Goal: Task Accomplishment & Management: Use online tool/utility

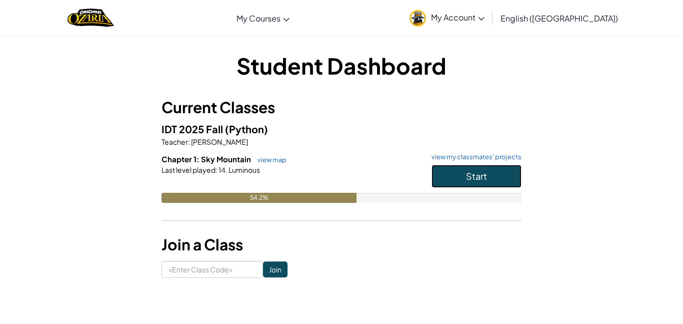
click at [469, 179] on span "Start" at bounding box center [476, 176] width 21 height 12
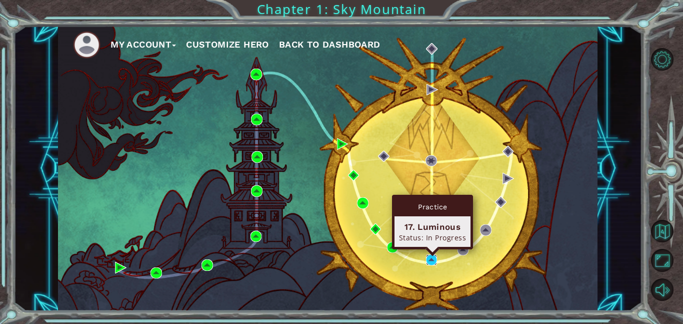
click at [429, 257] on img at bounding box center [432, 260] width 12 height 12
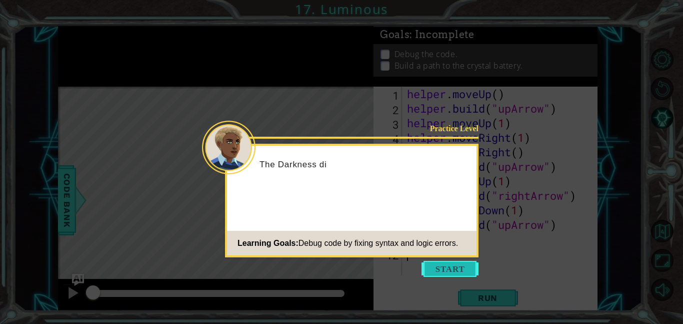
click at [449, 269] on button "Start" at bounding box center [450, 269] width 57 height 16
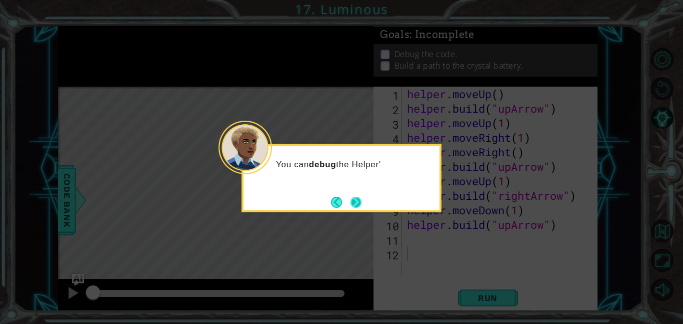
click at [351, 197] on button "Next" at bounding box center [356, 202] width 11 height 11
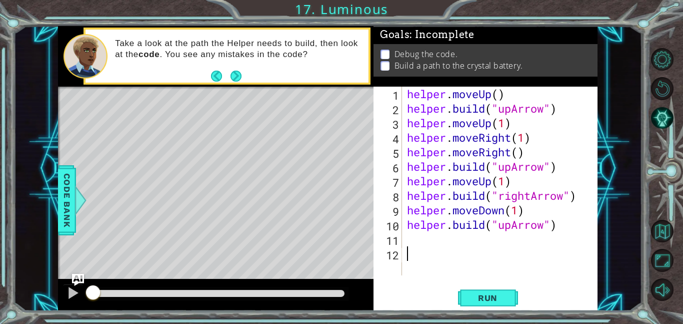
click at [416, 242] on div "helper . moveUp ( ) helper . build ( "upArrow" ) helper . moveUp ( 1 ) helper .…" at bounding box center [503, 196] width 196 height 218
click at [233, 76] on button "Next" at bounding box center [235, 76] width 11 height 11
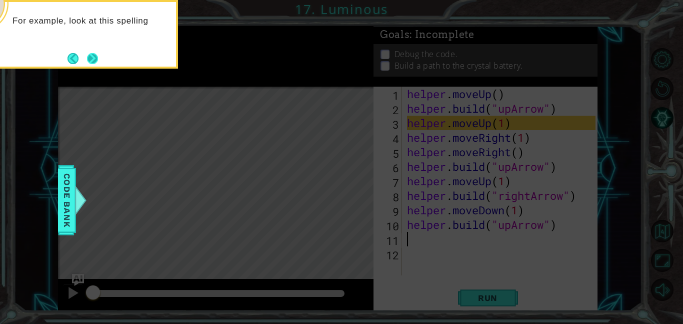
click at [87, 55] on button "Next" at bounding box center [93, 58] width 13 height 13
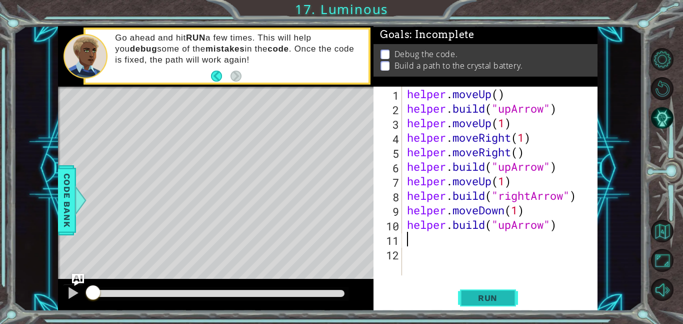
click at [471, 290] on button "Run" at bounding box center [488, 297] width 60 height 23
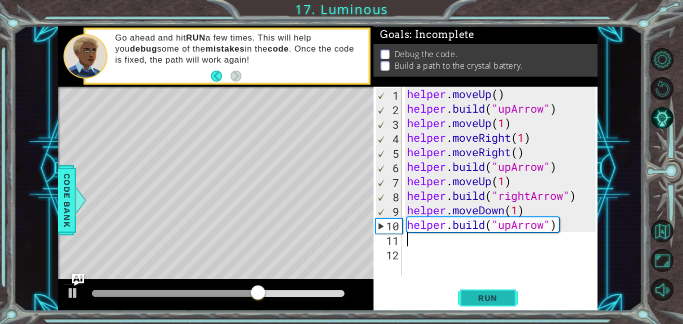
click at [471, 290] on button "Run" at bounding box center [488, 297] width 60 height 23
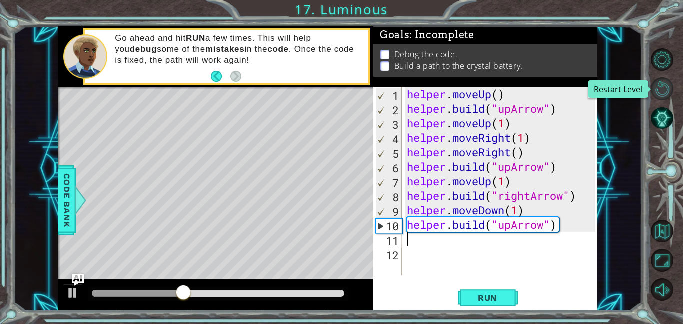
click at [668, 92] on button "Restart Level" at bounding box center [662, 88] width 23 height 23
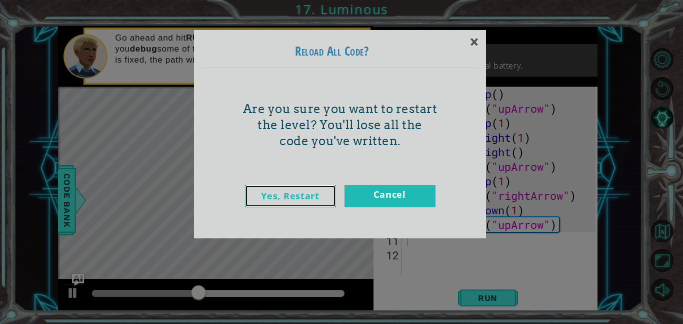
click at [324, 194] on link "Yes, Restart" at bounding box center [290, 196] width 91 height 23
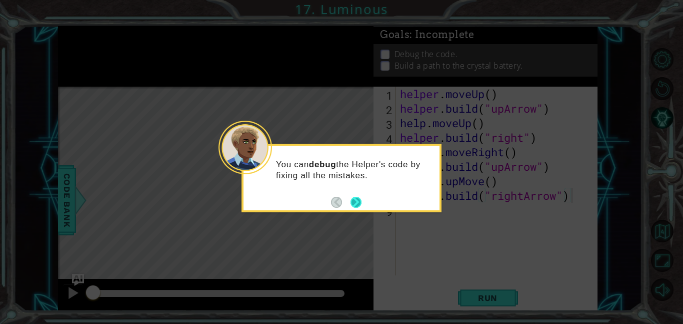
click at [355, 201] on button "Next" at bounding box center [356, 202] width 11 height 11
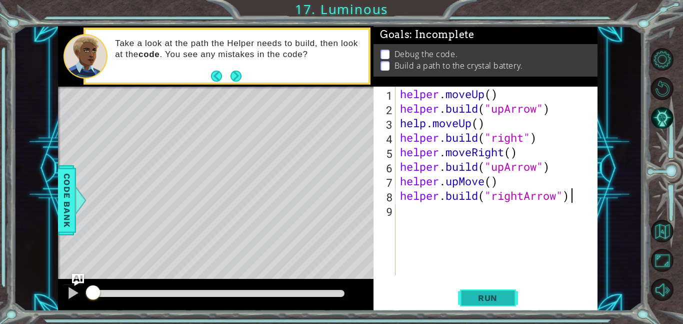
click at [474, 307] on button "Run" at bounding box center [488, 297] width 60 height 23
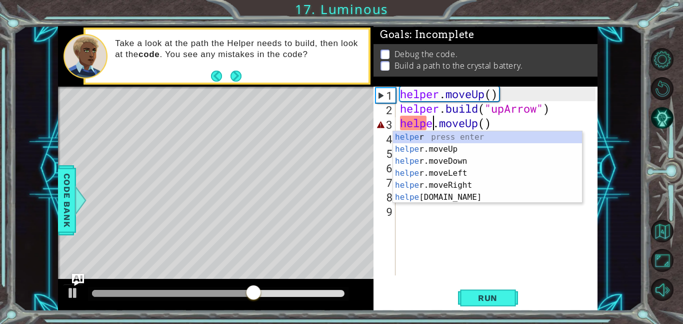
scroll to position [0, 2]
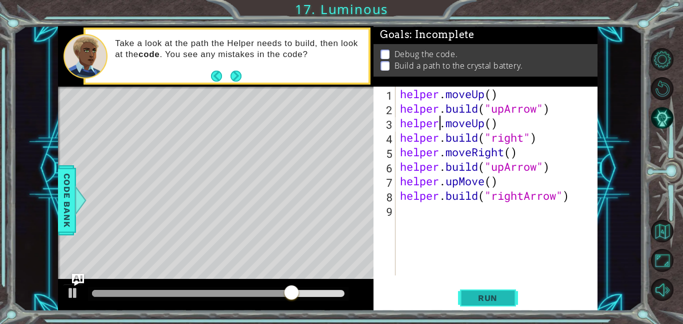
click at [512, 295] on button "Run" at bounding box center [488, 297] width 60 height 23
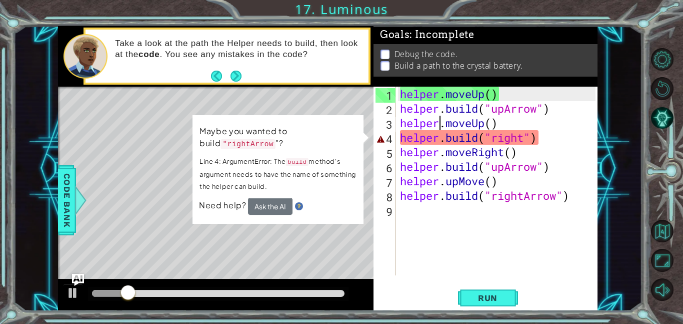
click at [341, 230] on div "Level Map" at bounding box center [289, 234] width 462 height 295
click at [328, 179] on p "Line 4: ArgumentError: The build method's argument needs to have the name of so…" at bounding box center [278, 173] width 157 height 37
click at [524, 140] on div "helper . moveUp ( ) helper . build ( "upArrow" ) helper . moveUp ( ) helper . b…" at bounding box center [499, 196] width 203 height 218
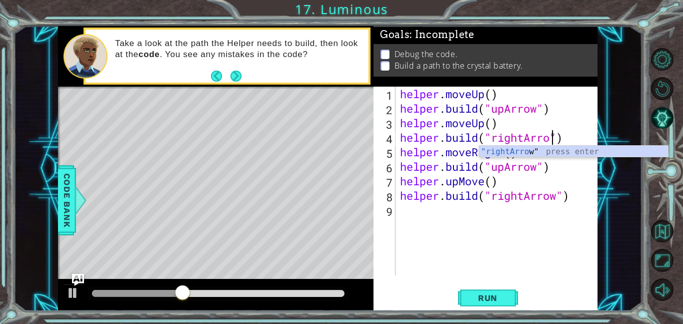
type textarea "[DOMAIN_NAME]("rightArrow")"
click at [549, 221] on div "helper . moveUp ( ) helper . build ( "upArrow" ) helper . moveUp ( ) helper . b…" at bounding box center [499, 196] width 203 height 218
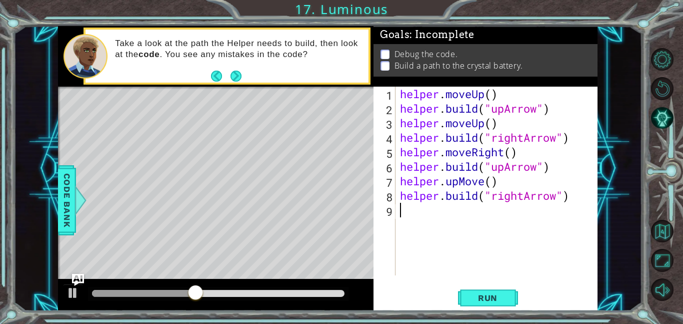
scroll to position [0, 0]
click at [496, 295] on span "Run" at bounding box center [488, 298] width 40 height 10
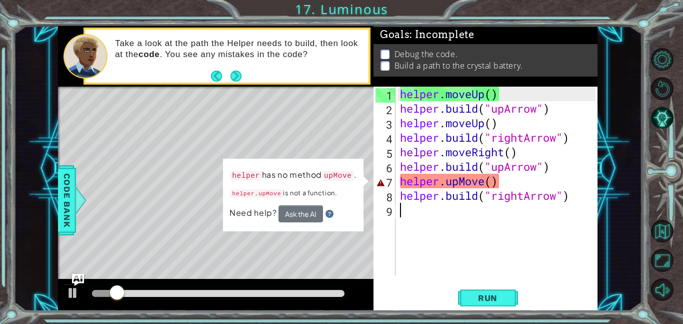
click at [351, 195] on p "helper.upMove is not a function." at bounding box center [293, 193] width 127 height 13
drag, startPoint x: 357, startPoint y: 186, endPoint x: 349, endPoint y: 232, distance: 46.8
click at [349, 232] on div "1 ההההההההההההההההההההההההההההההההההההההההההההההההההההההההההההההההההההההההההההה…" at bounding box center [328, 168] width 540 height 285
click at [330, 208] on div "Need help? Ask the AI" at bounding box center [294, 213] width 128 height 17
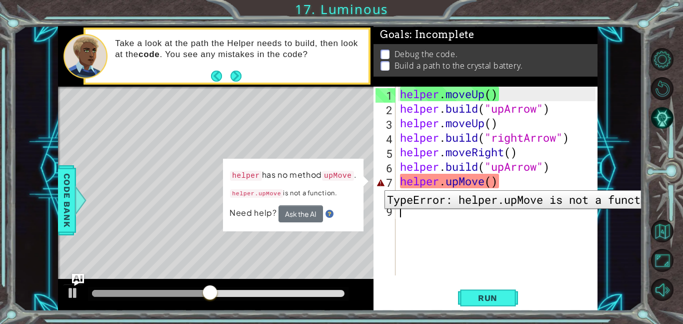
click at [377, 183] on div "7" at bounding box center [386, 182] width 20 height 15
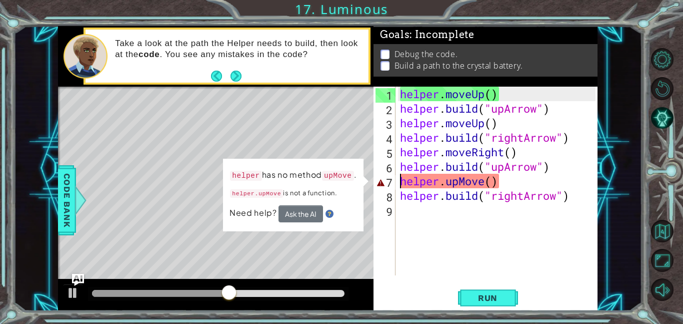
click at [344, 212] on div "Need help? Ask the AI" at bounding box center [293, 213] width 128 height 19
drag, startPoint x: 284, startPoint y: 196, endPoint x: 320, endPoint y: 236, distance: 53.1
click at [320, 236] on div "1 ההההההההההההההההההההההההההההההההההההההההההההההההההההההההההההההההההההההההההההה…" at bounding box center [328, 168] width 540 height 285
click at [313, 222] on div "helper has no method upMove . helper.upMove is not a function. Need help? Ask t…" at bounding box center [294, 195] width 142 height 75
click at [311, 216] on button "Ask the AI" at bounding box center [300, 214] width 45 height 18
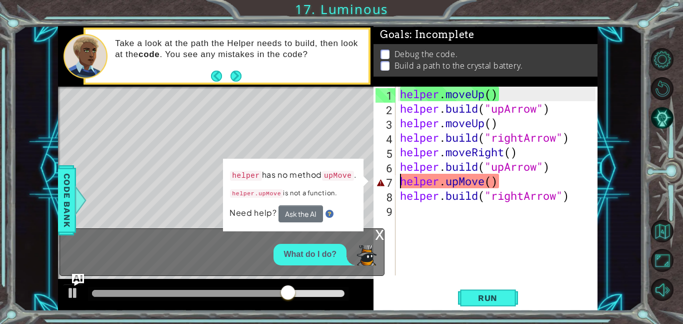
click at [383, 229] on div "x" at bounding box center [379, 234] width 9 height 10
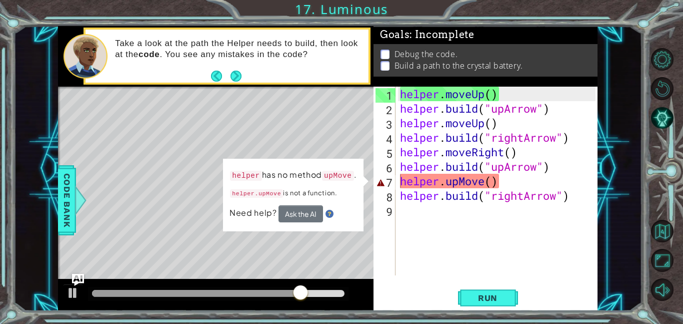
click at [340, 184] on td "helper has no method upMove . helper.upMove is not a function." at bounding box center [294, 186] width 128 height 39
click at [510, 167] on div "helper . moveUp ( ) helper . build ( "upArrow" ) helper . moveUp ( ) helper . b…" at bounding box center [499, 196] width 203 height 218
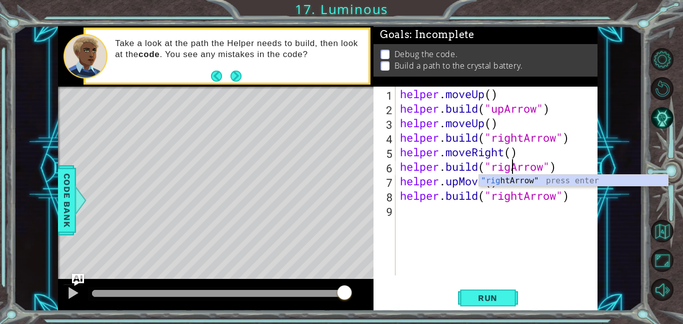
scroll to position [0, 6]
click at [415, 185] on div "helper . moveUp ( ) helper . build ( "upArrow" ) helper . moveUp ( ) helper . b…" at bounding box center [499, 196] width 203 height 218
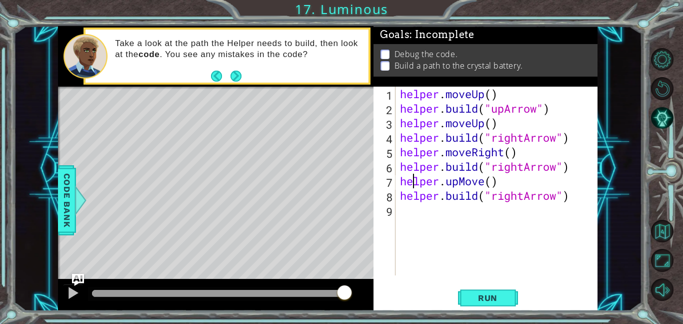
scroll to position [0, 4]
click at [487, 301] on span "Run" at bounding box center [488, 298] width 40 height 10
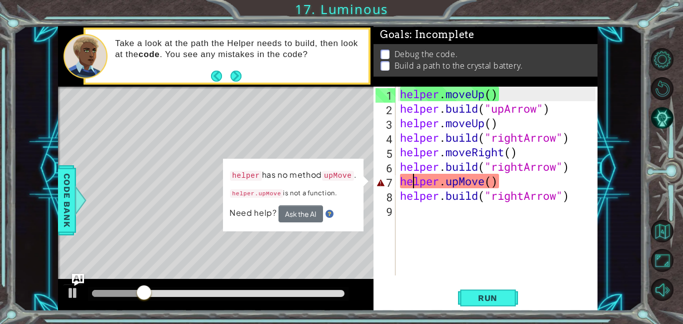
click at [488, 186] on div "helper . moveUp ( ) helper . build ( "upArrow" ) helper . moveUp ( ) helper . b…" at bounding box center [499, 196] width 203 height 218
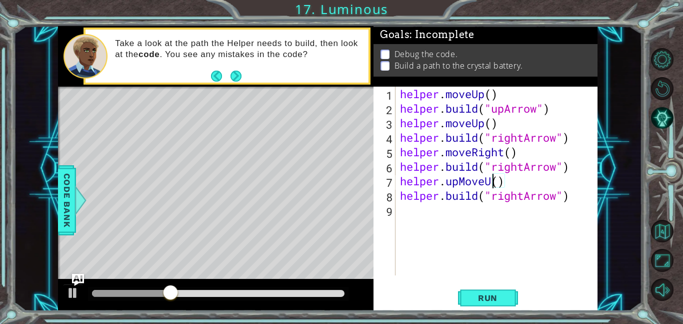
scroll to position [0, 5]
click at [492, 294] on span "Run" at bounding box center [488, 298] width 40 height 10
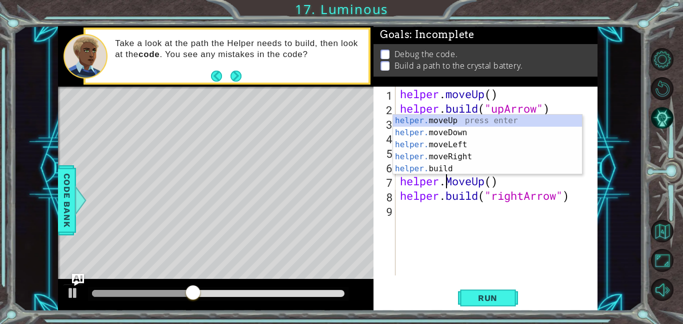
scroll to position [0, 4]
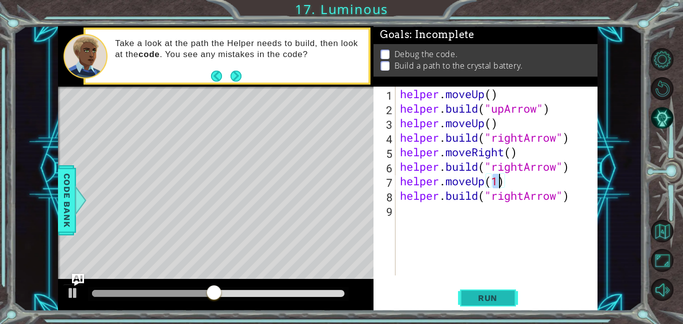
click at [513, 295] on button "Run" at bounding box center [488, 297] width 60 height 23
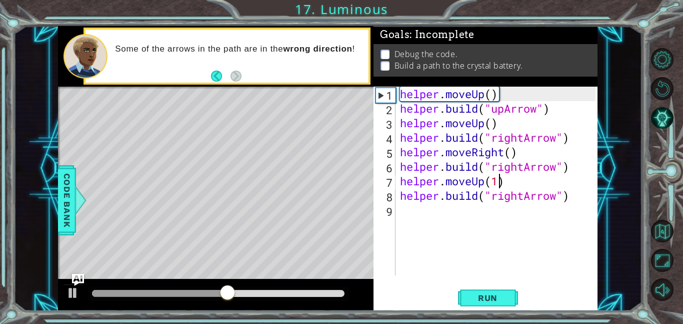
click at [514, 169] on div "helper . moveUp ( ) helper . build ( "upArrow" ) helper . moveUp ( ) helper . b…" at bounding box center [499, 196] width 203 height 218
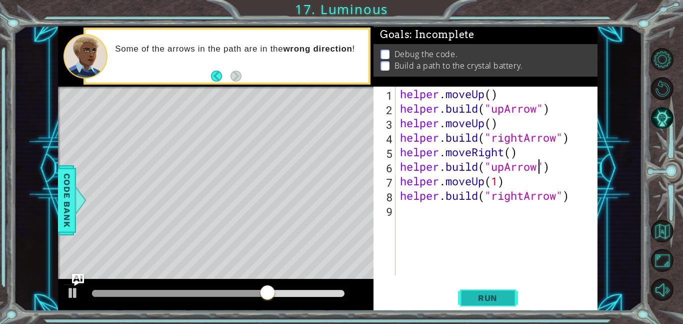
type textarea "[DOMAIN_NAME]("upArrow")"
click at [500, 293] on span "Run" at bounding box center [488, 298] width 40 height 10
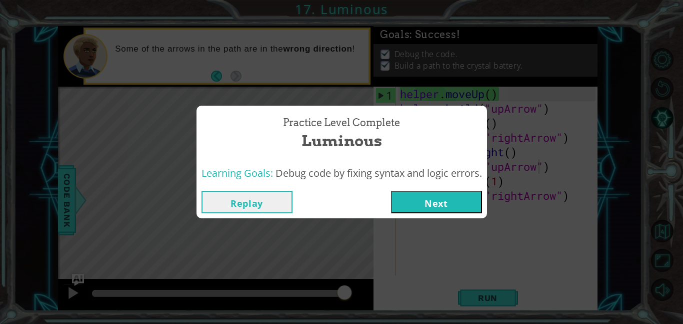
click at [453, 194] on button "Next" at bounding box center [436, 202] width 91 height 23
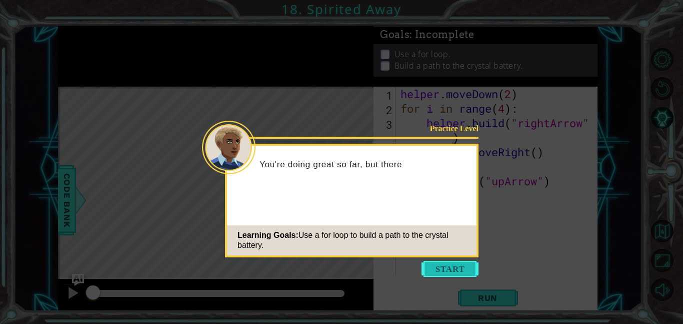
click at [449, 274] on button "Start" at bounding box center [450, 269] width 57 height 16
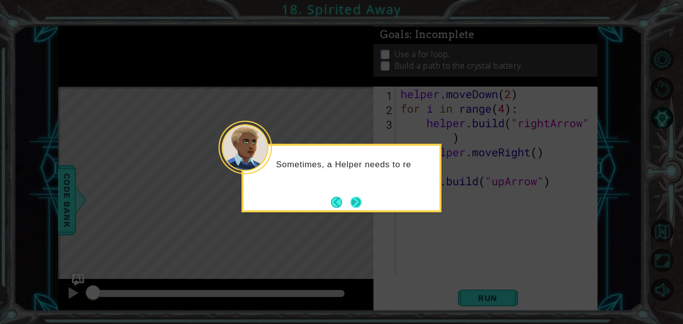
click at [360, 202] on button "Next" at bounding box center [356, 202] width 11 height 11
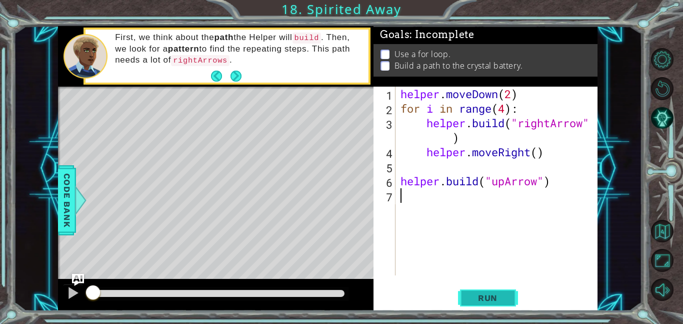
click at [471, 295] on span "Run" at bounding box center [488, 298] width 40 height 10
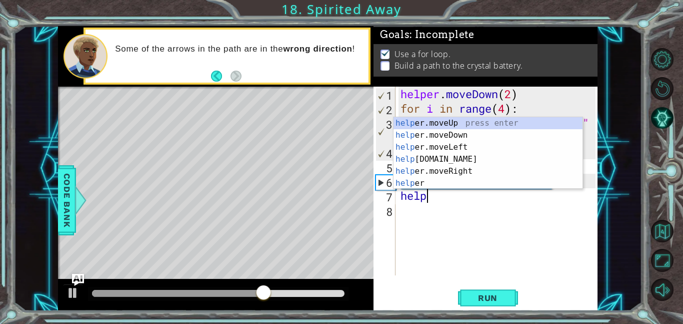
scroll to position [0, 1]
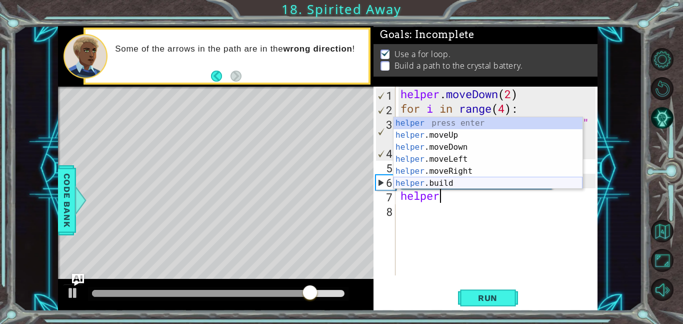
click at [448, 179] on div "helper press enter helper .moveUp press enter helper .moveDown press enter help…" at bounding box center [488, 165] width 189 height 96
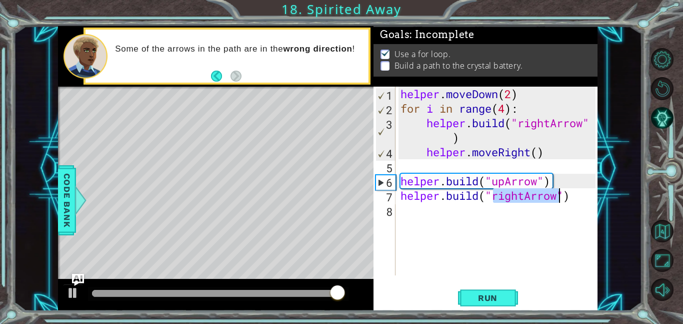
click at [524, 195] on div "helper . moveDown ( 2 ) for i in range ( 4 ) : helper . build ( "rightArrow" ) …" at bounding box center [497, 181] width 197 height 189
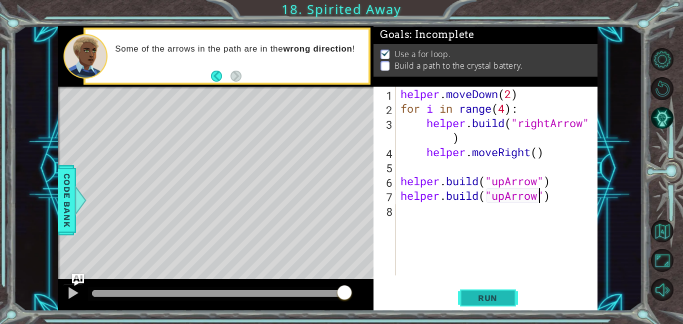
click at [466, 308] on button "Run" at bounding box center [488, 297] width 60 height 23
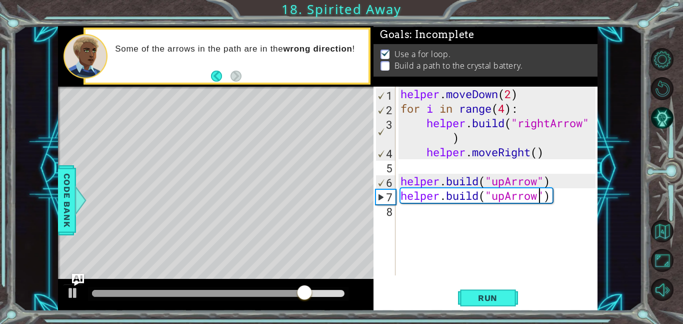
click at [556, 197] on div "helper . moveDown ( 2 ) for i in range ( 4 ) : helper . build ( "rightArrow" ) …" at bounding box center [500, 196] width 202 height 218
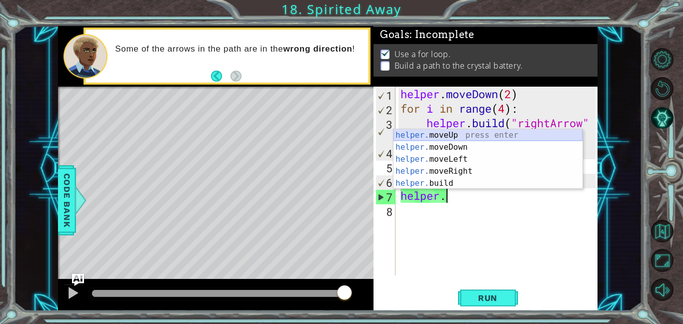
click at [526, 137] on div "helper. moveUp press enter helper. moveDown press enter helper. moveLeft press …" at bounding box center [488, 171] width 189 height 84
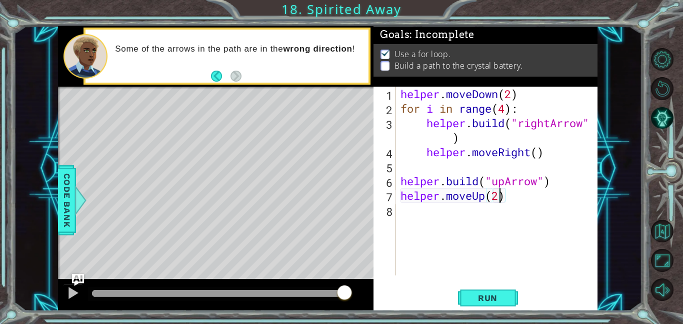
scroll to position [0, 4]
type textarea "helper.moveUp(2)"
click at [487, 302] on span "Run" at bounding box center [488, 298] width 40 height 10
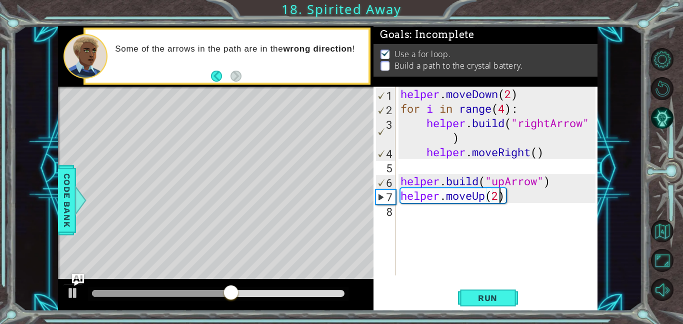
click at [421, 220] on div "helper . moveDown ( 2 ) for i in range ( 4 ) : helper . build ( "rightArrow" ) …" at bounding box center [500, 196] width 202 height 218
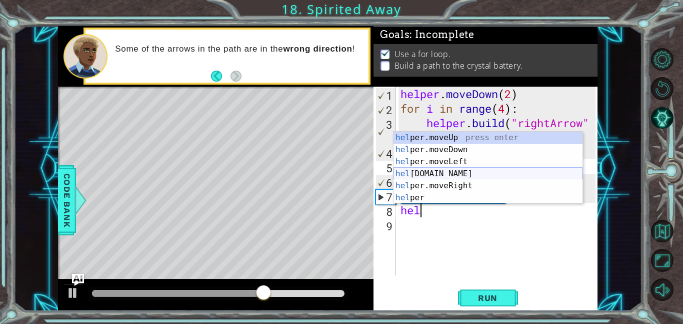
click at [422, 178] on div "hel per.moveUp press enter hel per.moveDown press enter hel per.moveLeft press …" at bounding box center [488, 180] width 189 height 96
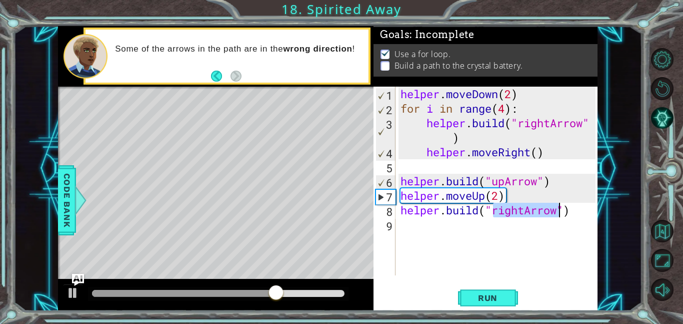
click at [523, 210] on div "helper . moveDown ( 2 ) for i in range ( 4 ) : helper . build ( "rightArrow" ) …" at bounding box center [497, 181] width 197 height 189
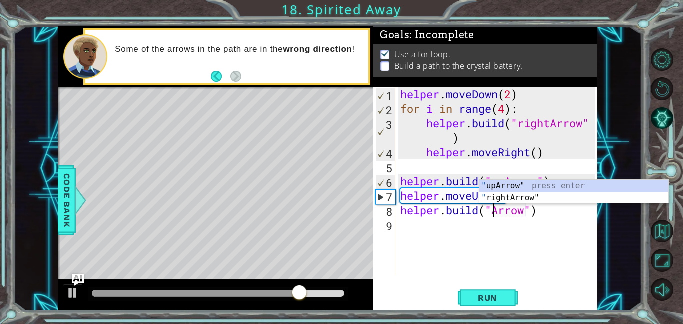
type textarea "[DOMAIN_NAME]("upArrow")"
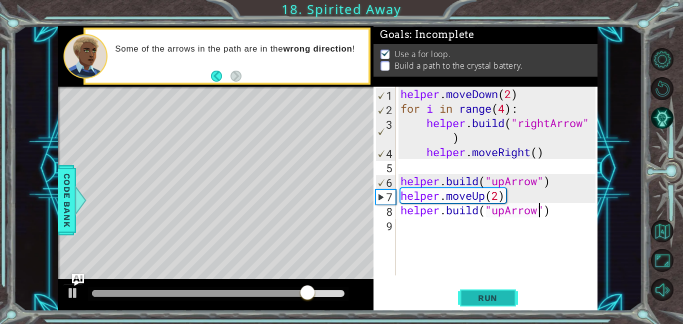
click at [492, 303] on button "Run" at bounding box center [488, 297] width 60 height 23
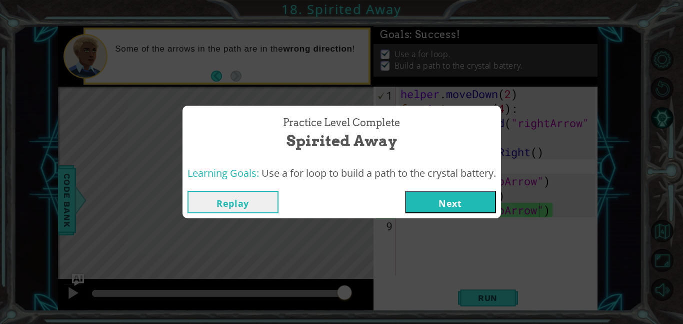
click at [444, 199] on button "Next" at bounding box center [450, 202] width 91 height 23
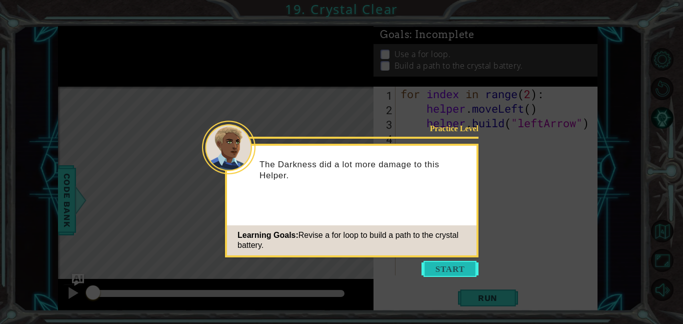
click at [438, 269] on button "Start" at bounding box center [450, 269] width 57 height 16
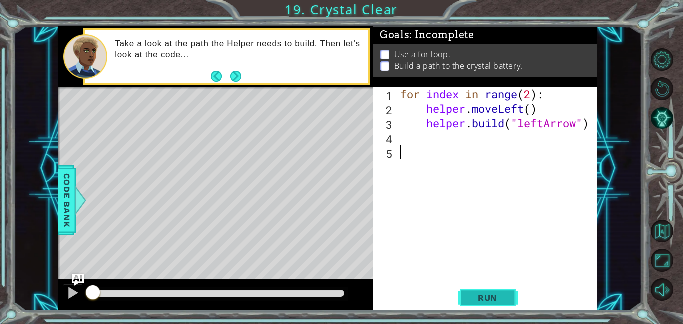
click at [479, 299] on span "Run" at bounding box center [488, 298] width 40 height 10
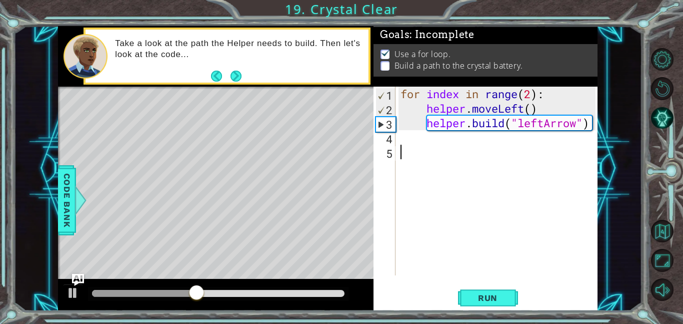
click at [451, 140] on div "for index in range ( 2 ) : helper . moveLeft ( ) helper . build ( "leftArrow" )" at bounding box center [500, 196] width 202 height 218
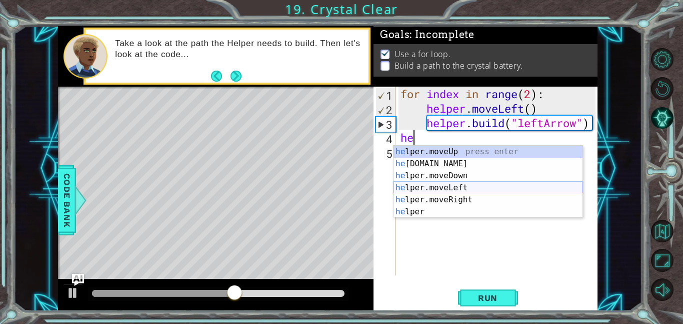
click at [455, 190] on div "he lper.moveUp press enter he [DOMAIN_NAME] press enter he lper.moveDown press …" at bounding box center [488, 194] width 189 height 96
type textarea "helper.moveLeft(1)"
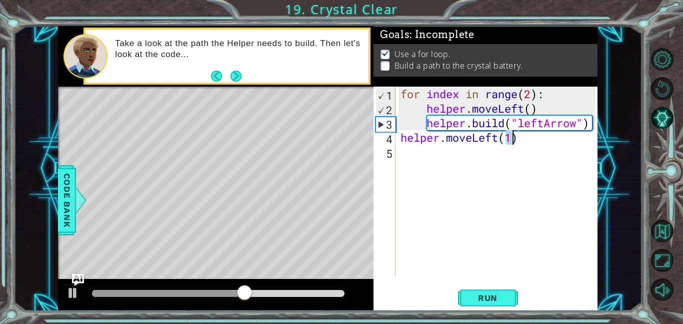
click at [446, 157] on div "for index in range ( 2 ) : helper . moveLeft ( ) helper . build ( "leftArrow" )…" at bounding box center [500, 196] width 202 height 218
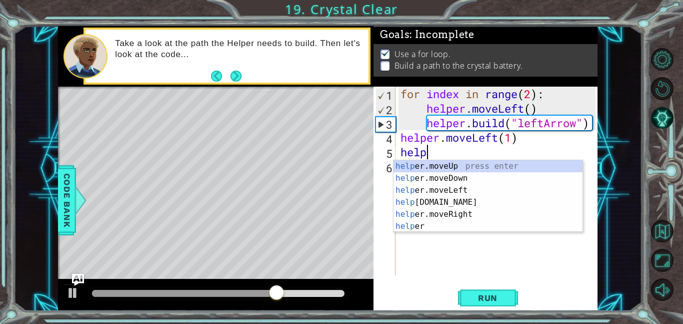
scroll to position [0, 1]
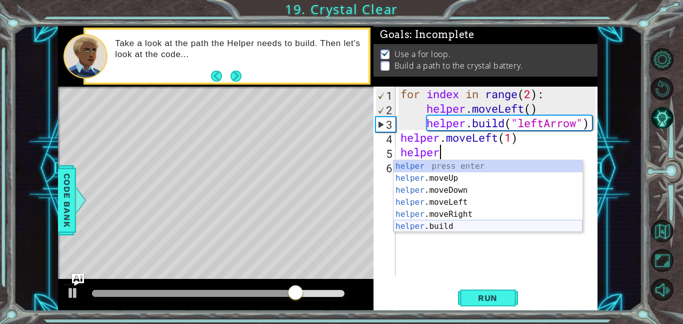
click at [457, 224] on div "helper press enter helper .moveUp press enter helper .moveDown press enter help…" at bounding box center [488, 208] width 189 height 96
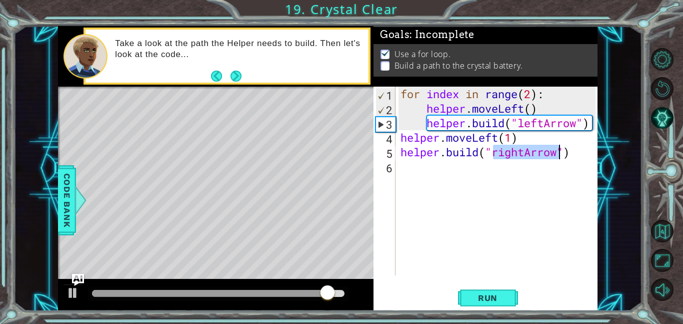
click at [525, 155] on div "for index in range ( 2 ) : helper . moveLeft ( ) helper . build ( "leftArrow" )…" at bounding box center [497, 181] width 197 height 189
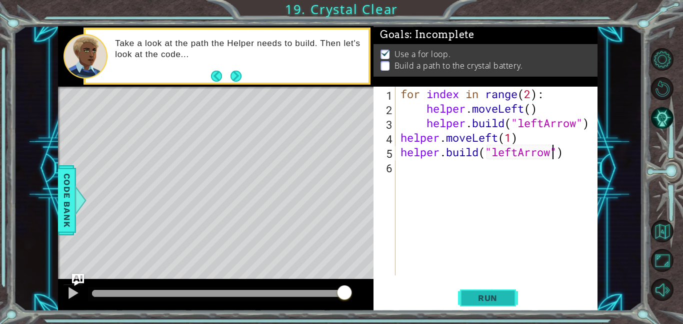
click at [491, 303] on button "Run" at bounding box center [488, 297] width 60 height 23
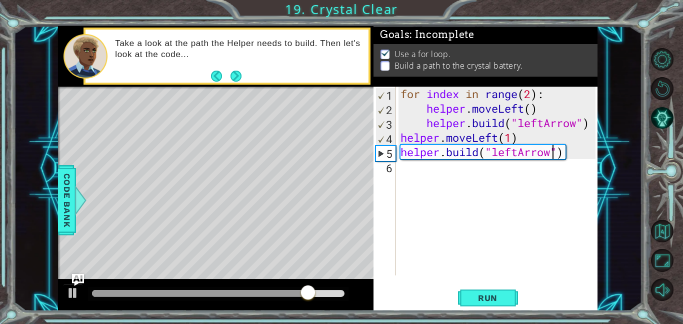
click at [520, 152] on div "for index in range ( 2 ) : helper . moveLeft ( ) helper . build ( "leftArrow" )…" at bounding box center [500, 196] width 202 height 218
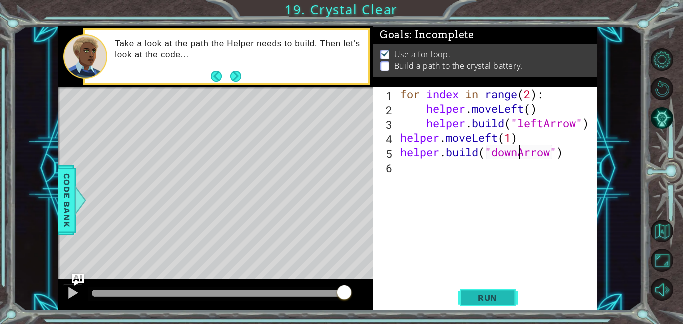
click at [490, 299] on span "Run" at bounding box center [488, 298] width 40 height 10
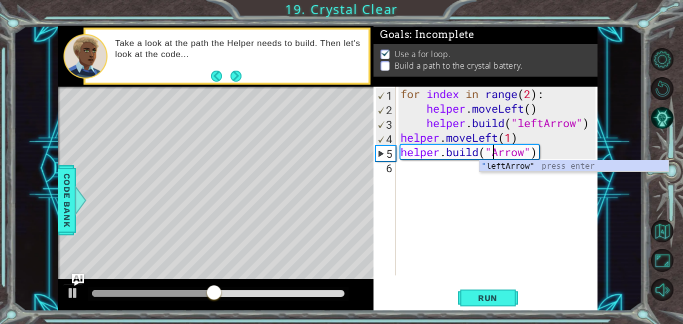
type textarea "[DOMAIN_NAME]("leftArrow")"
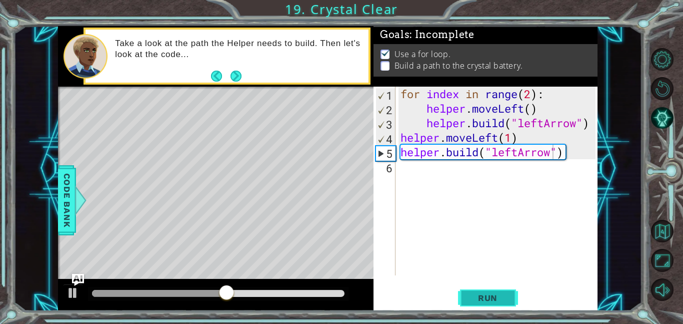
click at [485, 307] on button "Run" at bounding box center [488, 297] width 60 height 23
click at [417, 179] on div "for index in range ( 2 ) : helper . moveLeft ( ) helper . build ( "leftArrow" )…" at bounding box center [500, 196] width 202 height 218
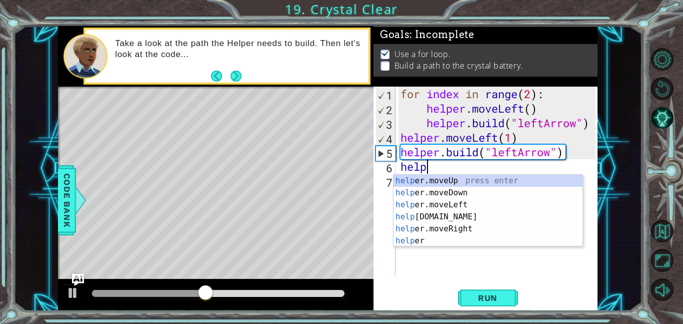
scroll to position [0, 1]
click at [414, 215] on div "help er.moveUp press enter help er.moveDown press enter help er.moveLeft press …" at bounding box center [488, 223] width 189 height 96
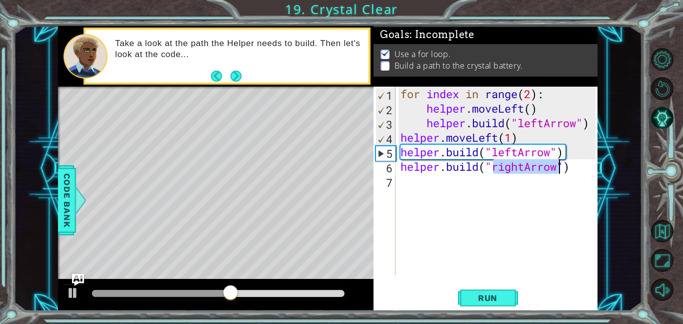
click at [524, 166] on div "for index in range ( 2 ) : helper . moveLeft ( ) helper . build ( "leftArrow" )…" at bounding box center [497, 181] width 197 height 189
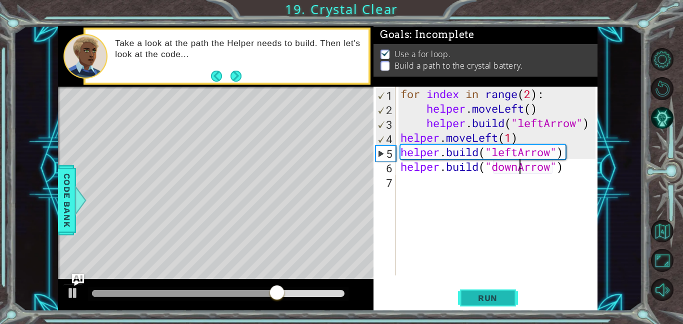
click at [489, 301] on span "Run" at bounding box center [488, 298] width 40 height 10
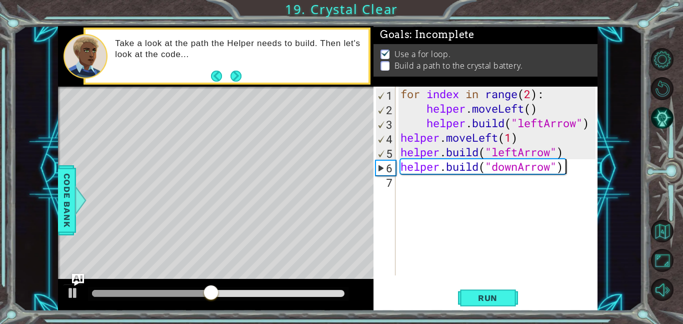
click at [568, 167] on div "for index in range ( 2 ) : helper . moveLeft ( ) helper . build ( "leftArrow" )…" at bounding box center [500, 196] width 202 height 218
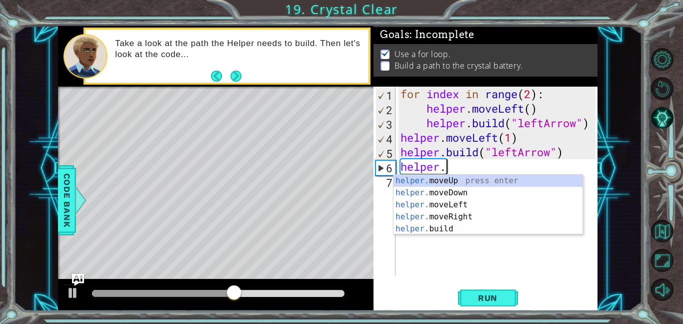
scroll to position [0, 2]
click at [493, 205] on div "helper. moveUp press enter helper. moveDown press enter helper. moveLeft press …" at bounding box center [488, 217] width 189 height 84
type textarea "helper.moveLeft(1)"
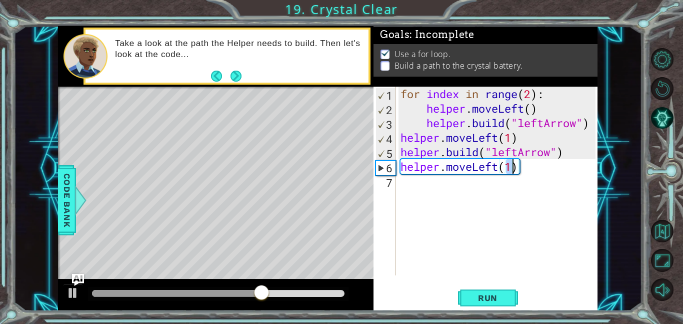
click at [508, 196] on div "for index in range ( 2 ) : helper . moveLeft ( ) helper . build ( "leftArrow" )…" at bounding box center [500, 196] width 202 height 218
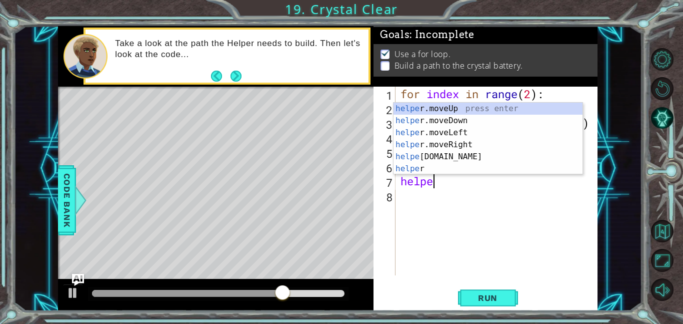
scroll to position [0, 1]
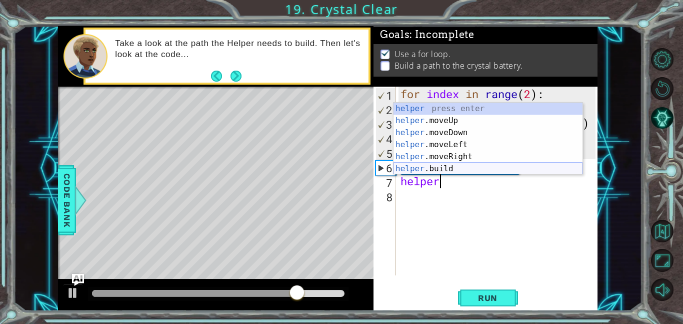
click at [460, 165] on div "helper press enter helper .moveUp press enter helper .moveDown press enter help…" at bounding box center [488, 151] width 189 height 96
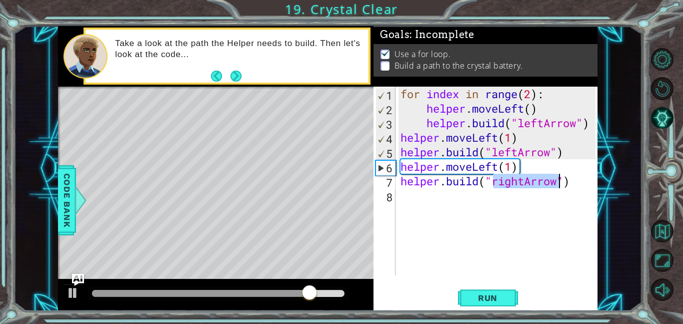
click at [524, 183] on div "for index in range ( 2 ) : helper . moveLeft ( ) helper . build ( "leftArrow" )…" at bounding box center [497, 181] width 197 height 189
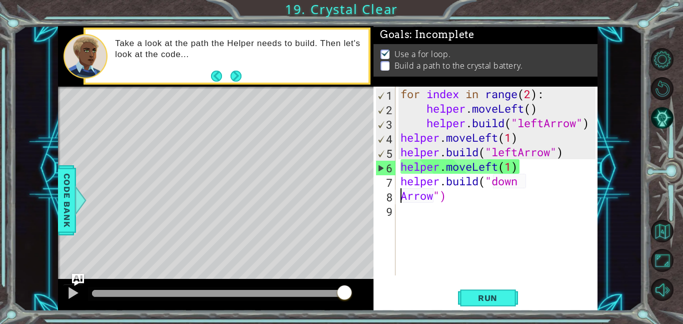
scroll to position [0, 2]
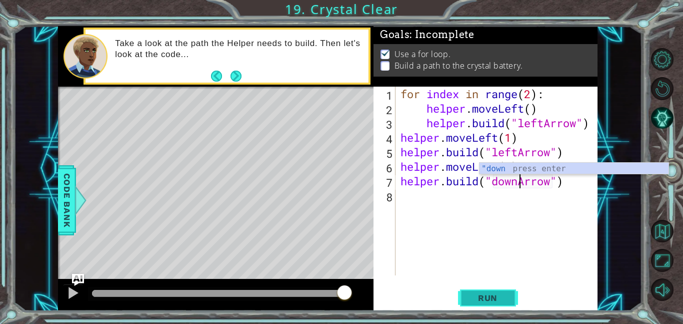
type textarea "[DOMAIN_NAME]("downArrow")"
click at [485, 291] on button "Run" at bounding box center [488, 297] width 60 height 23
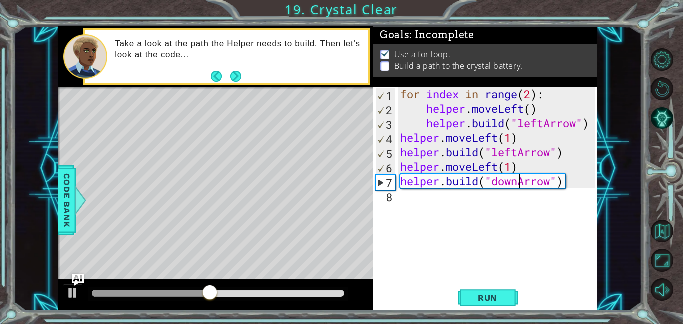
click at [420, 198] on div "for index in range ( 2 ) : helper . moveLeft ( ) helper . build ( "leftArrow" )…" at bounding box center [500, 196] width 202 height 218
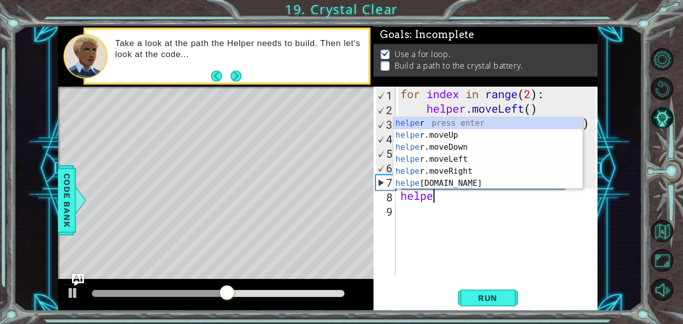
scroll to position [0, 1]
click at [414, 184] on div "helper press enter helper .moveUp press enter helper .moveDown press enter help…" at bounding box center [488, 165] width 189 height 96
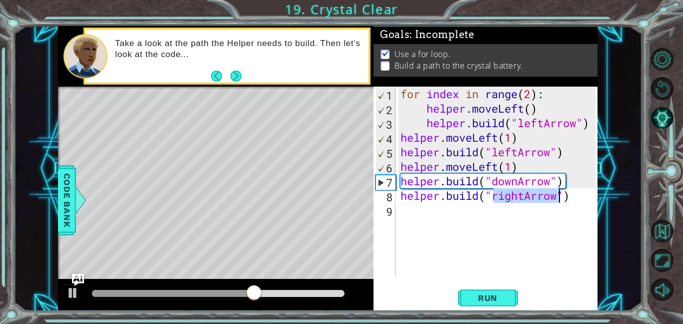
click at [525, 198] on div "for index in range ( 2 ) : helper . moveLeft ( ) helper . build ( "leftArrow" )…" at bounding box center [497, 181] width 197 height 189
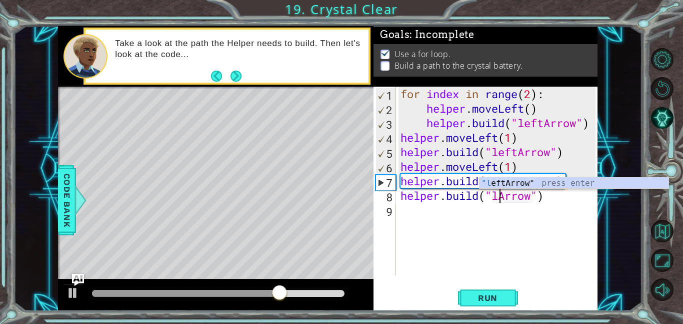
scroll to position [0, 5]
click at [533, 185] on div ""le ftArrow" press enter" at bounding box center [574, 195] width 189 height 36
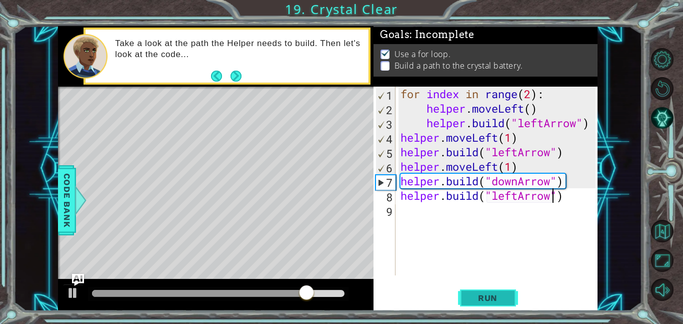
click at [483, 303] on button "Run" at bounding box center [488, 297] width 60 height 23
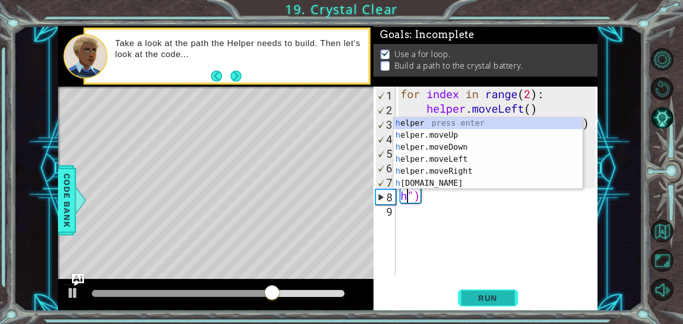
scroll to position [0, 0]
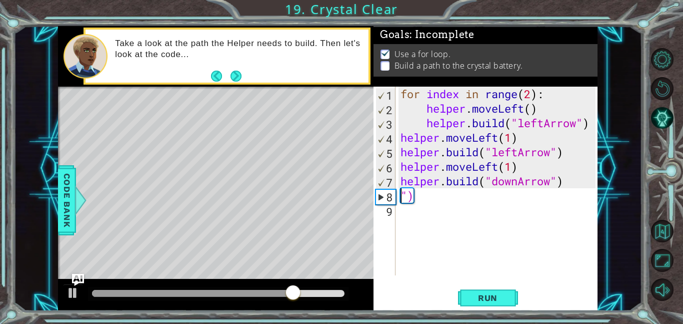
click at [520, 179] on div "for index in range ( 2 ) : helper . moveLeft ( ) helper . build ( "leftArrow" )…" at bounding box center [500, 196] width 202 height 218
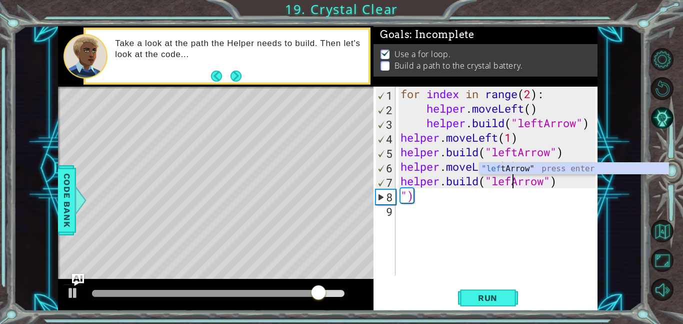
scroll to position [0, 5]
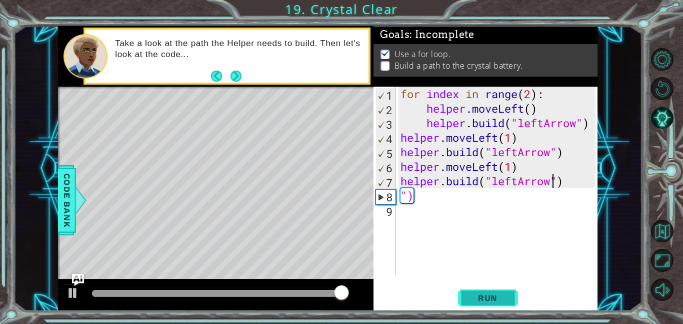
click at [488, 298] on span "Run" at bounding box center [488, 298] width 40 height 10
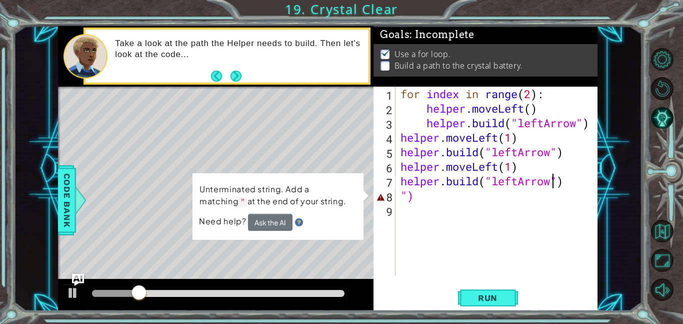
click at [480, 194] on div "for index in range ( 2 ) : helper . moveLeft ( ) helper . build ( "leftArrow" )…" at bounding box center [500, 196] width 202 height 218
type textarea """
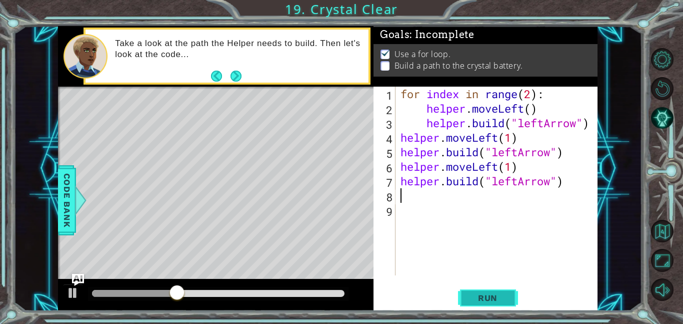
click at [476, 293] on span "Run" at bounding box center [488, 298] width 40 height 10
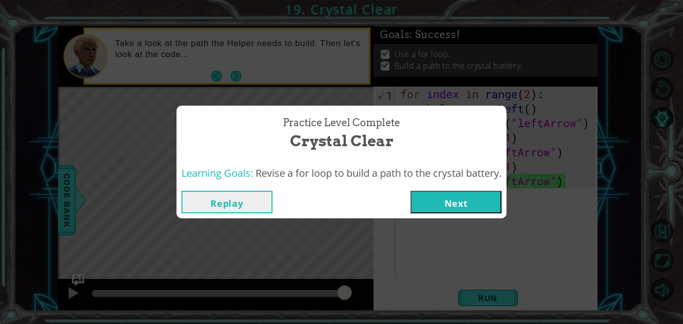
click at [466, 202] on button "Next" at bounding box center [456, 202] width 91 height 23
